Goal: Task Accomplishment & Management: Contribute content

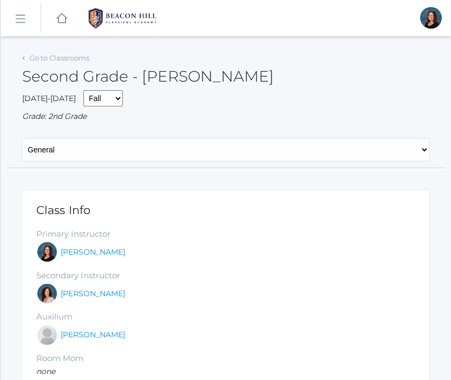
click at [146, 154] on select "General Attendance Attd Summary Gradebook Lesson Plans Students Contacts Schedu…" at bounding box center [225, 150] width 407 height 23
select select "/classrooms/1958/gradebook?term=1"
click at [22, 139] on select "General Attendance Attd Summary Gradebook Lesson Plans Students Contacts Schedu…" at bounding box center [225, 150] width 407 height 23
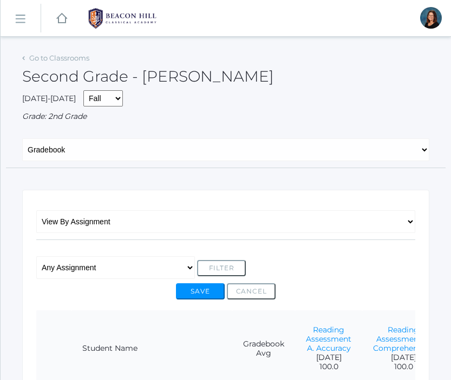
select select "/classrooms/1958/lesson_plans?term=1"
click at [22, 139] on select "General Attendance Attd Summary Gradebook Lesson Plans Students Contacts Schedu…" at bounding box center [225, 150] width 407 height 23
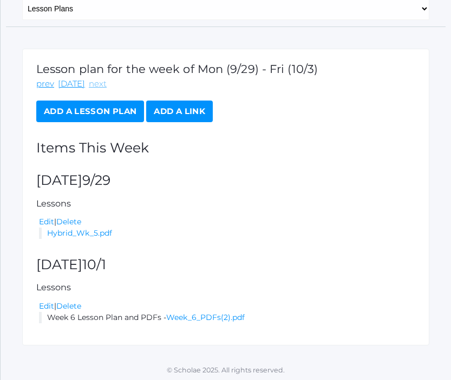
scroll to position [144, 0]
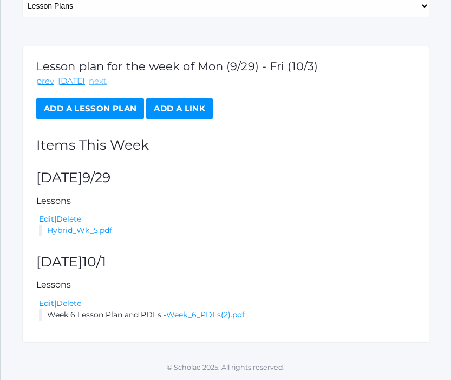
click at [95, 82] on link "next" at bounding box center [98, 81] width 18 height 12
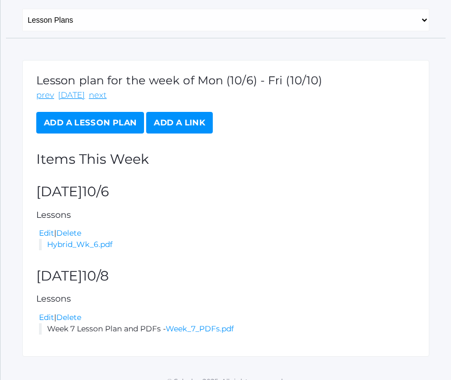
scroll to position [144, 0]
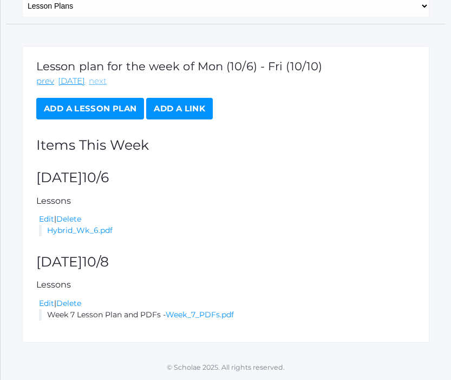
click at [90, 81] on link "next" at bounding box center [98, 81] width 18 height 12
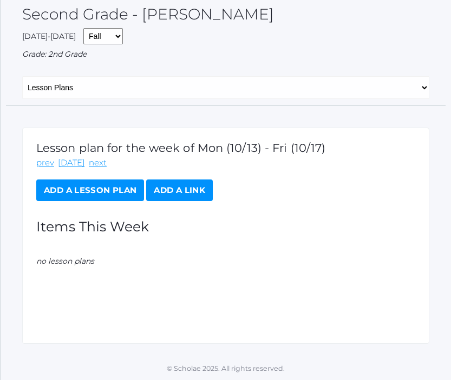
scroll to position [63, 0]
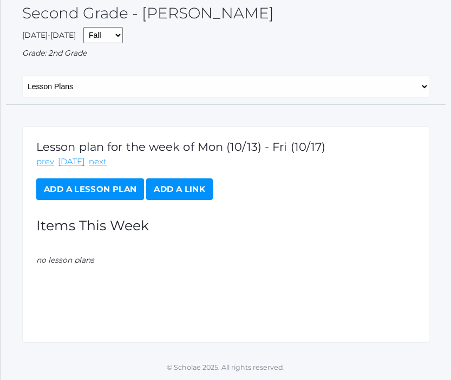
click at [97, 192] on link "Add a Lesson Plan" at bounding box center [90, 190] width 108 height 22
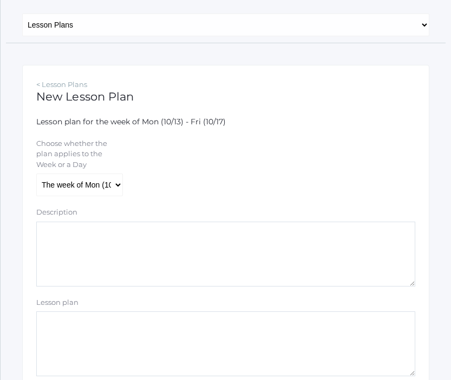
scroll to position [126, 0]
click at [104, 183] on select "The week of Mon (10/13) - Fri (10/17) [DATE] (10/13) [DATE] (10/14) [DATE] (10/…" at bounding box center [79, 184] width 87 height 23
select select "[DATE]"
click at [36, 173] on select "The week of Mon (10/13) - Fri (10/17) [DATE] (10/13) [DATE] (10/14) [DATE] (10/…" at bounding box center [79, 184] width 87 height 23
click at [116, 240] on textarea "Description" at bounding box center [225, 253] width 379 height 65
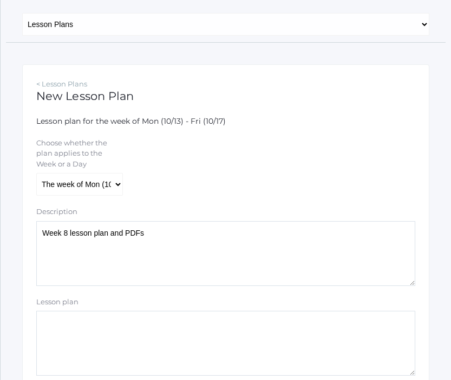
scroll to position [253, 0]
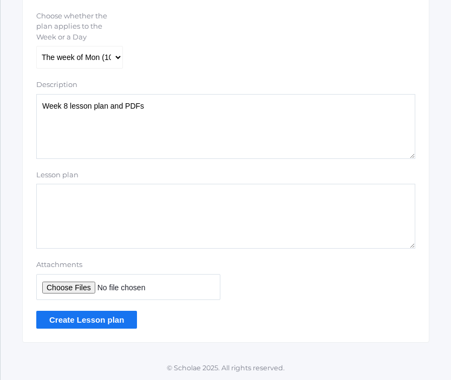
type textarea "Week 8 lesson plan and PDFs"
click at [59, 287] on input "Attachments" at bounding box center [128, 287] width 184 height 26
type input "C:\fakepath\Week 8 PDFs.pdf"
click at [100, 321] on input "Create Lesson plan" at bounding box center [86, 320] width 101 height 18
